Goal: Information Seeking & Learning: Learn about a topic

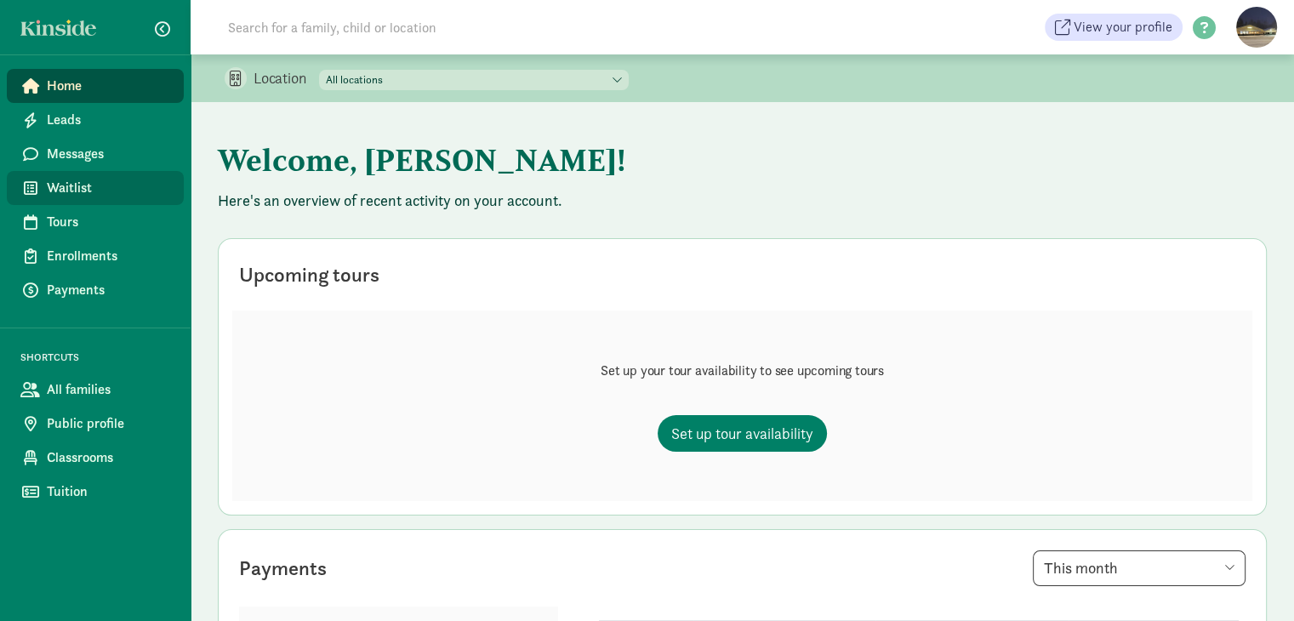
click at [77, 196] on span "Waitlist" at bounding box center [108, 188] width 123 height 20
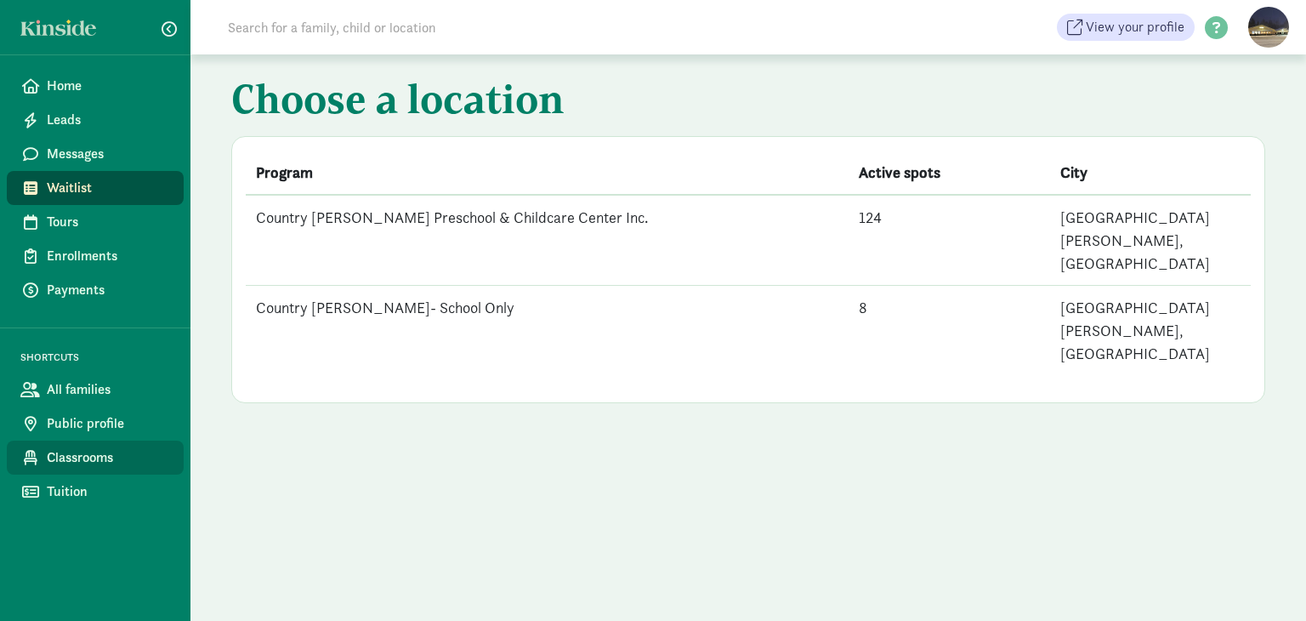
click at [102, 458] on span "Classrooms" at bounding box center [108, 457] width 123 height 20
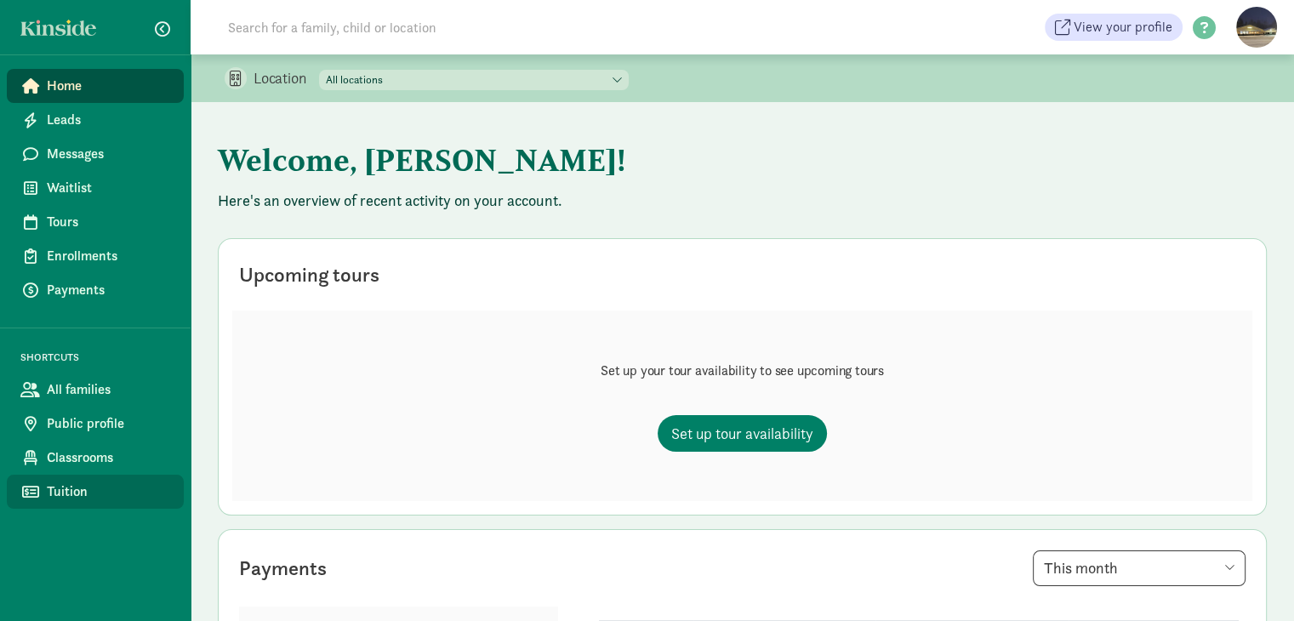
click at [56, 492] on span "Tuition" at bounding box center [108, 491] width 123 height 20
